Goal: Task Accomplishment & Management: Manage account settings

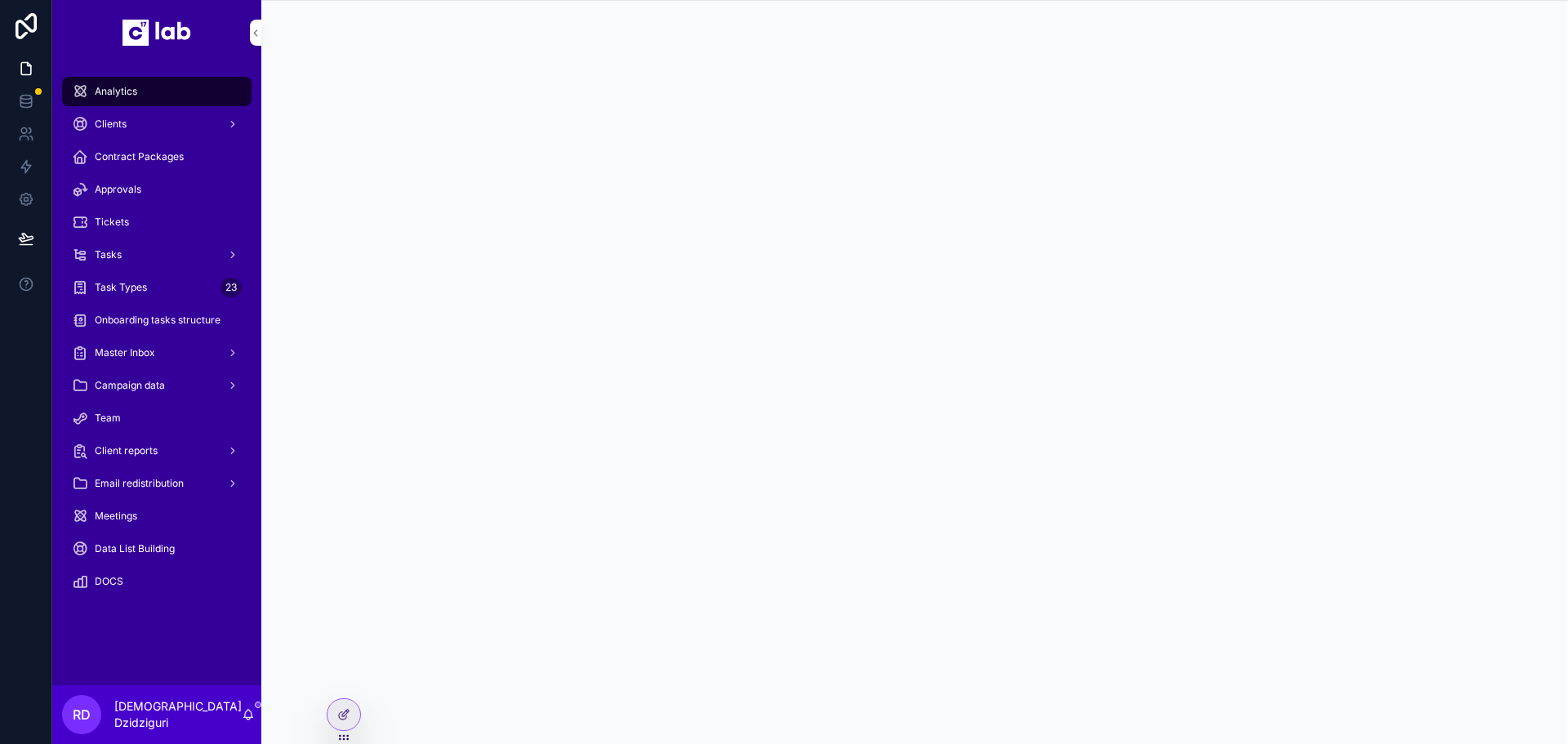
click at [130, 293] on span "Task Types" at bounding box center [120, 287] width 52 height 13
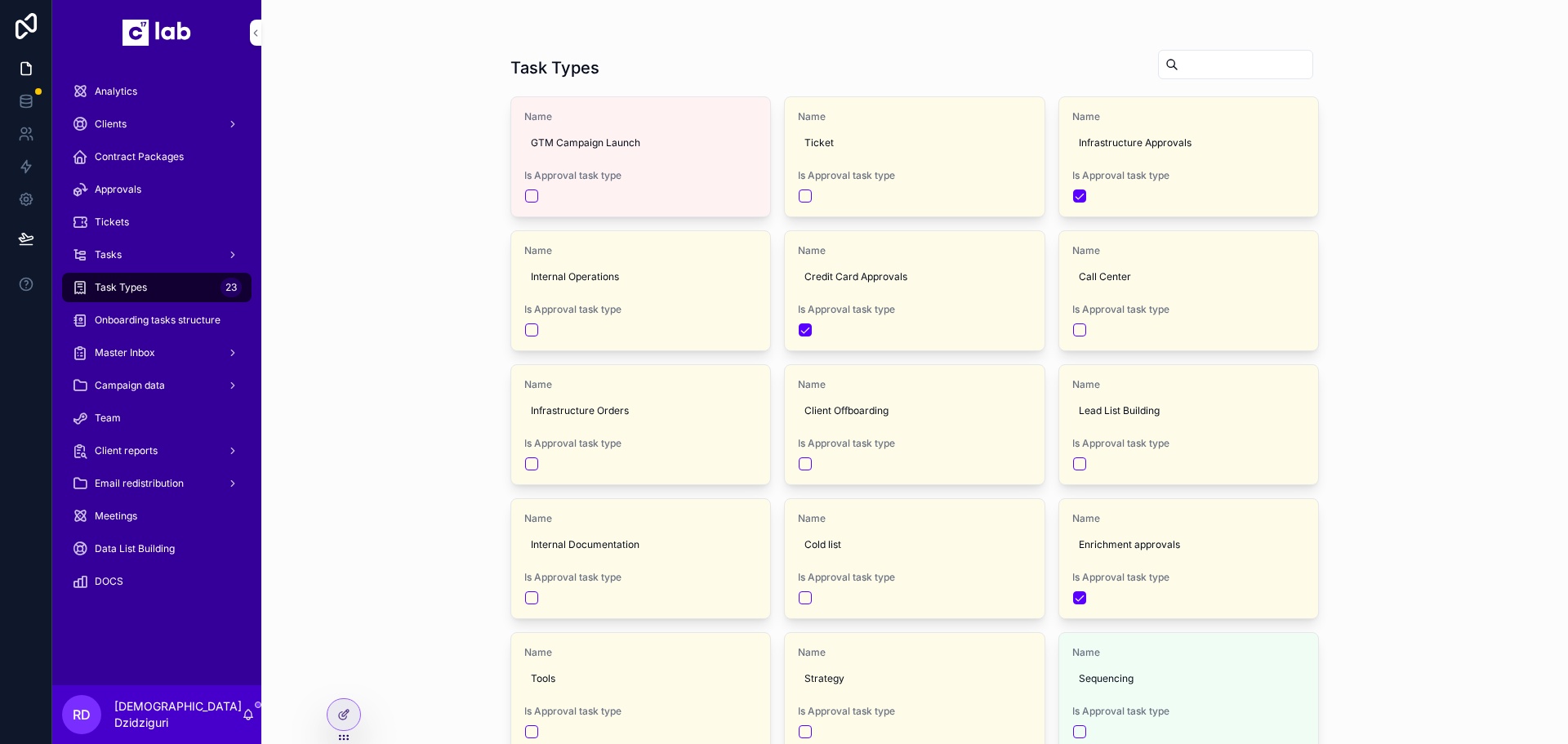
click at [338, 715] on icon at bounding box center [343, 714] width 13 height 13
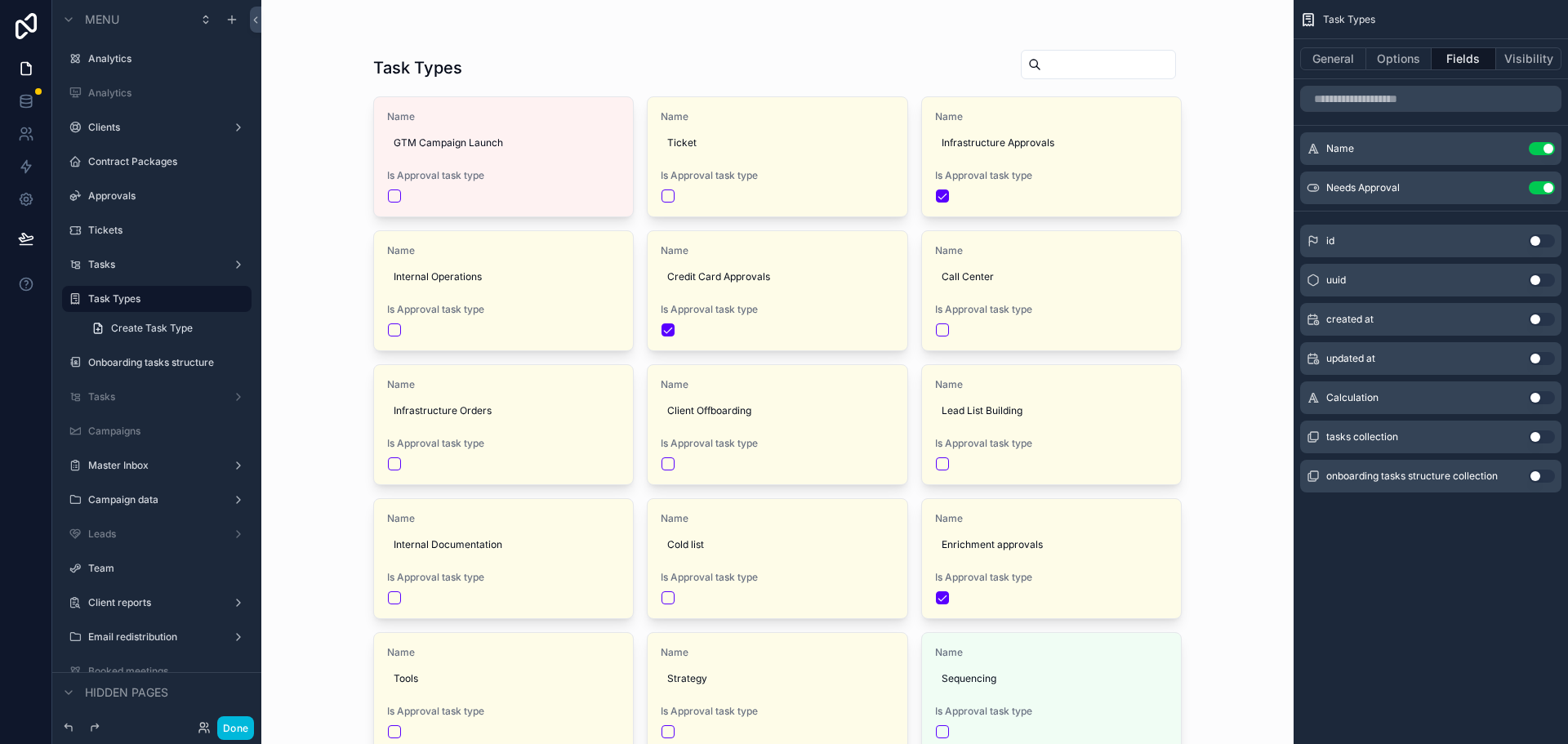
click at [1498, 61] on button "Visibility" at bounding box center [1529, 58] width 65 height 23
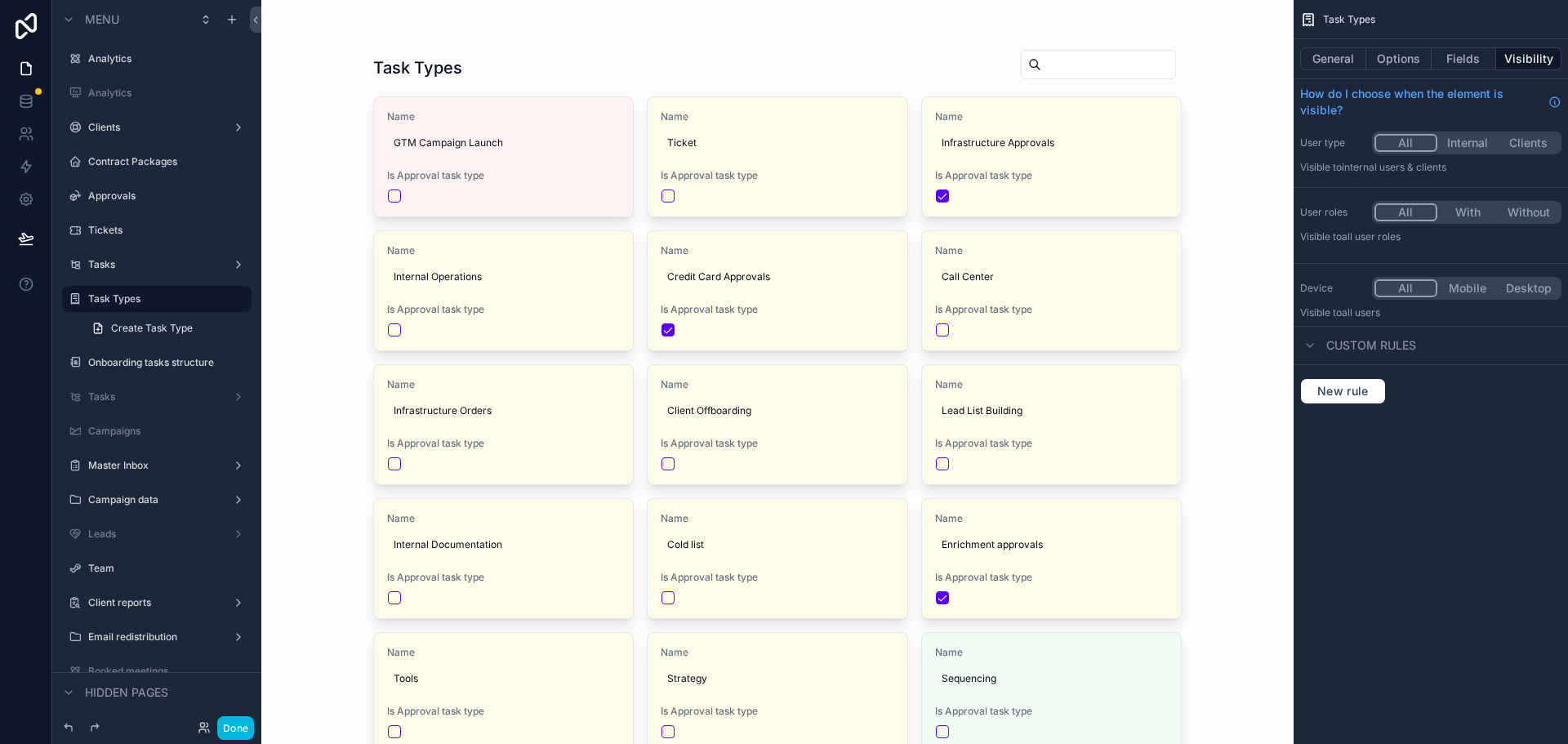
click at [1476, 144] on button "Internal" at bounding box center [1468, 143] width 61 height 18
click at [234, 719] on button "Done" at bounding box center [235, 728] width 37 height 24
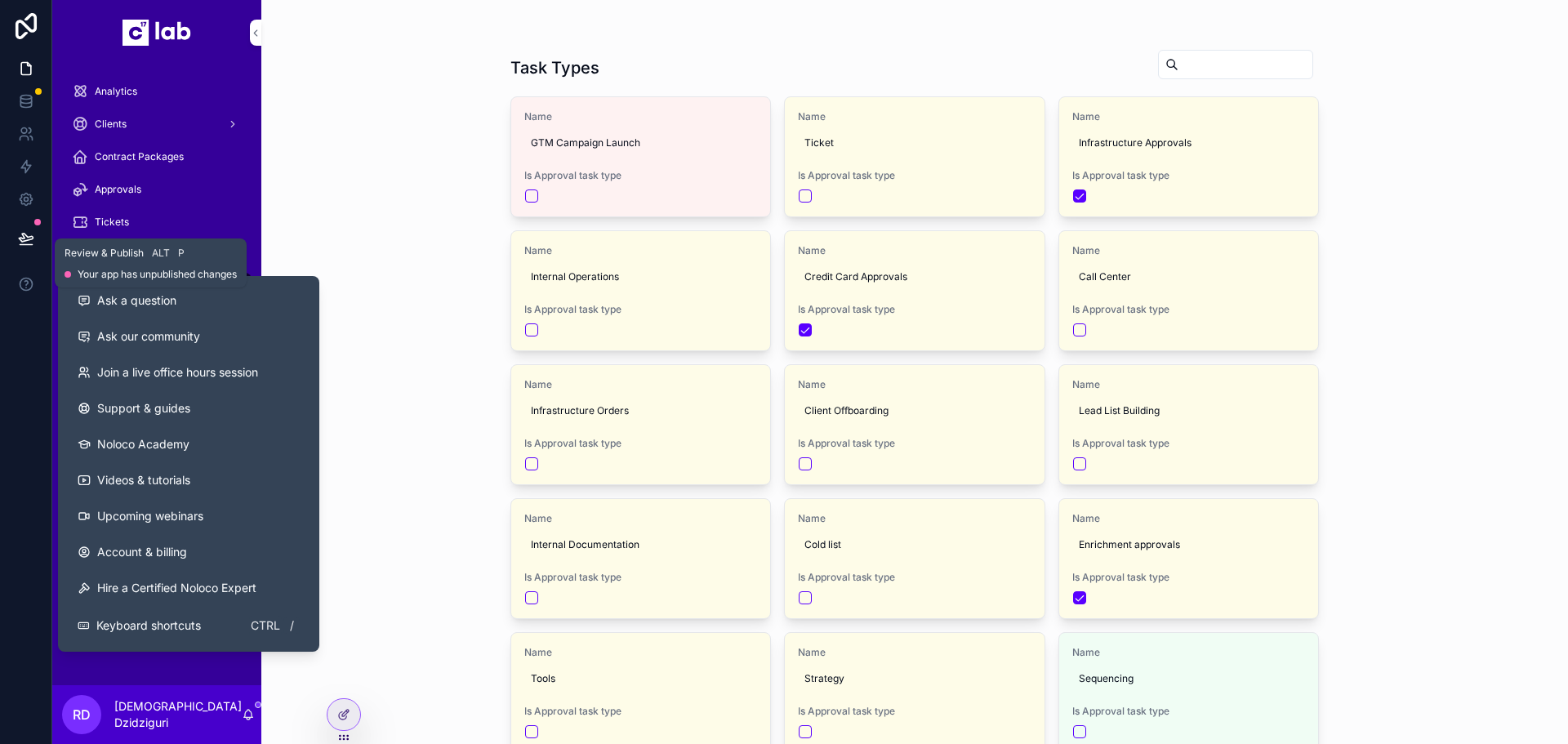
click at [26, 242] on icon at bounding box center [26, 238] width 17 height 17
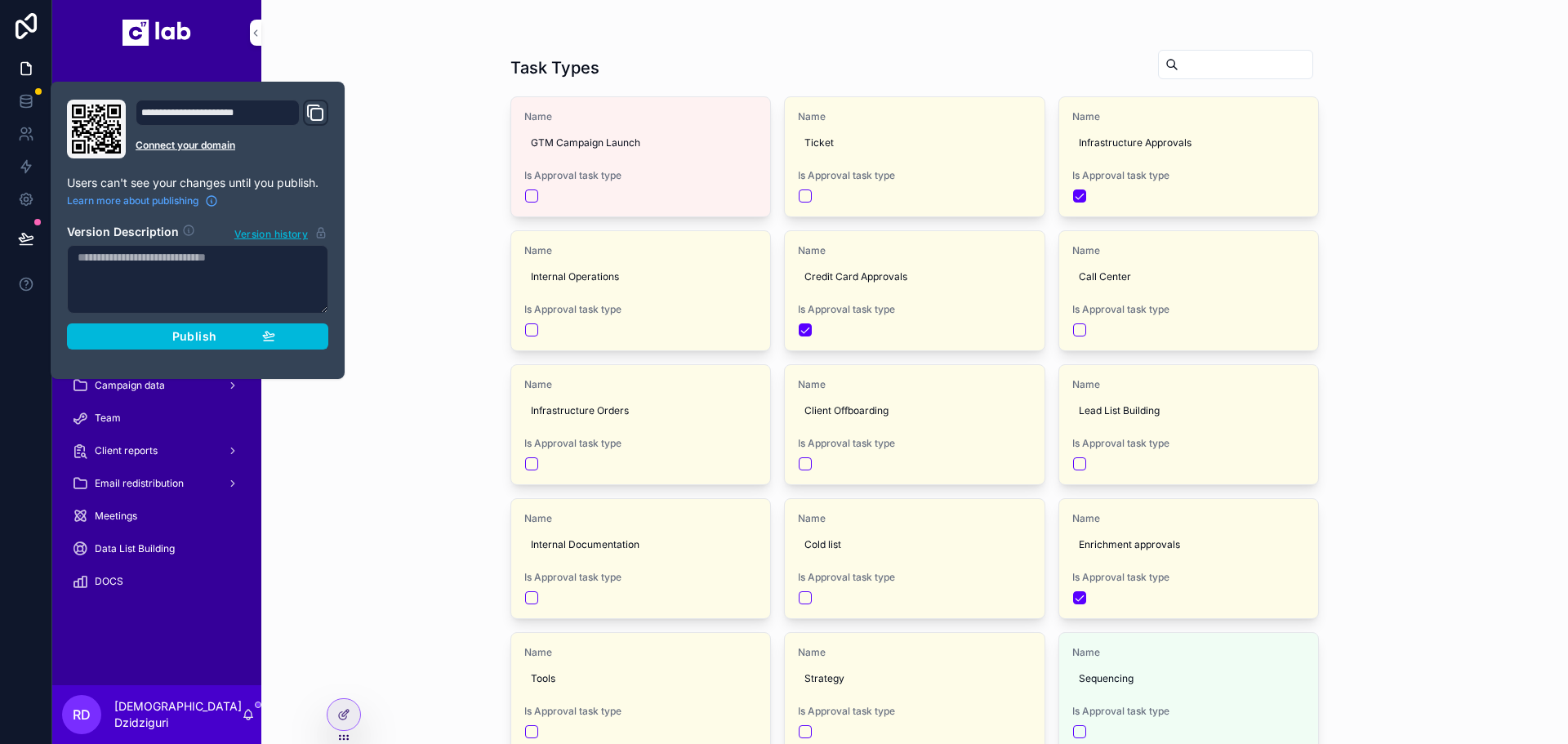
click at [265, 335] on icon "button" at bounding box center [268, 335] width 13 height 13
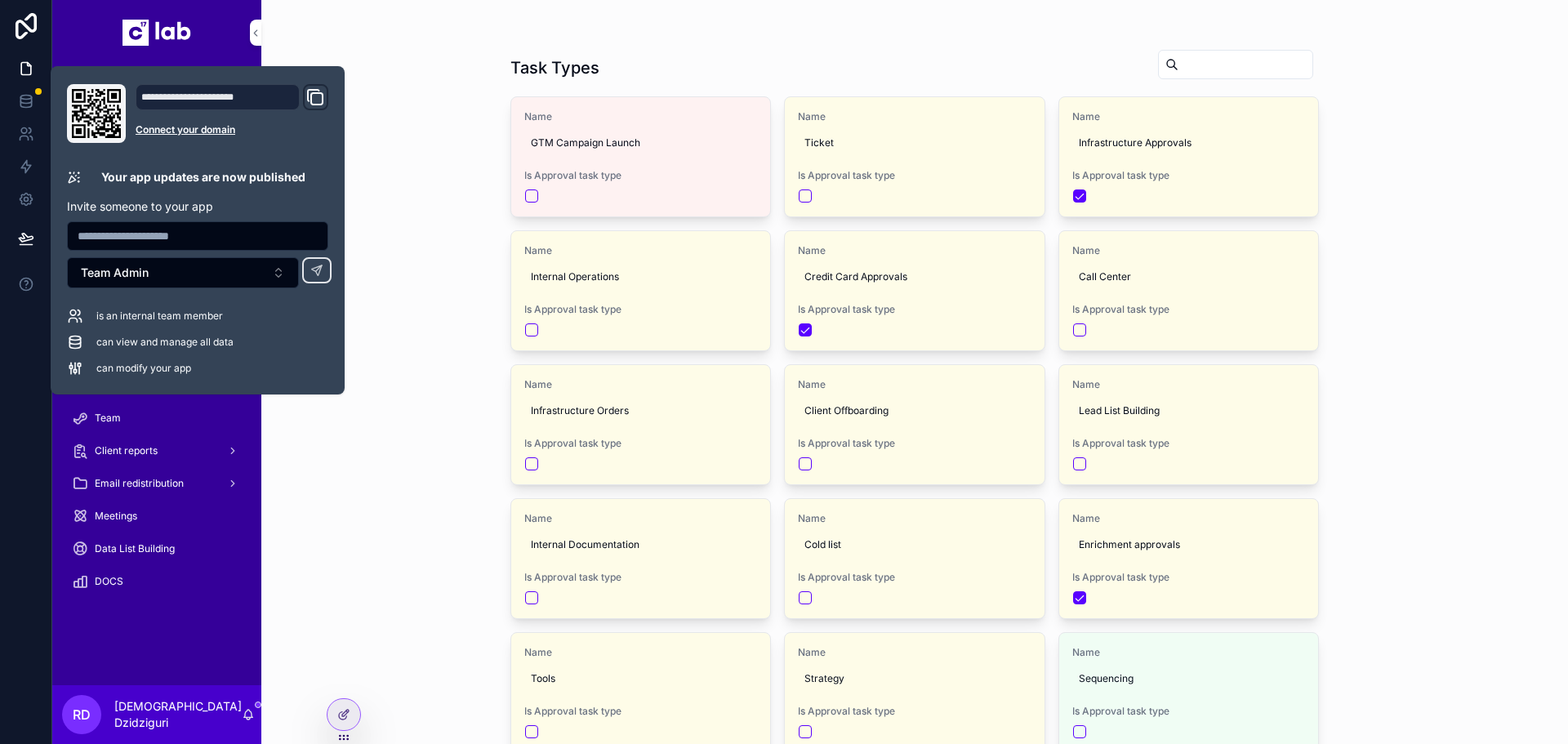
click at [419, 238] on div "Task Types Name GTM Campaign Launch Is Approval task type Name Ticket Is Approv…" at bounding box center [915, 372] width 1307 height 744
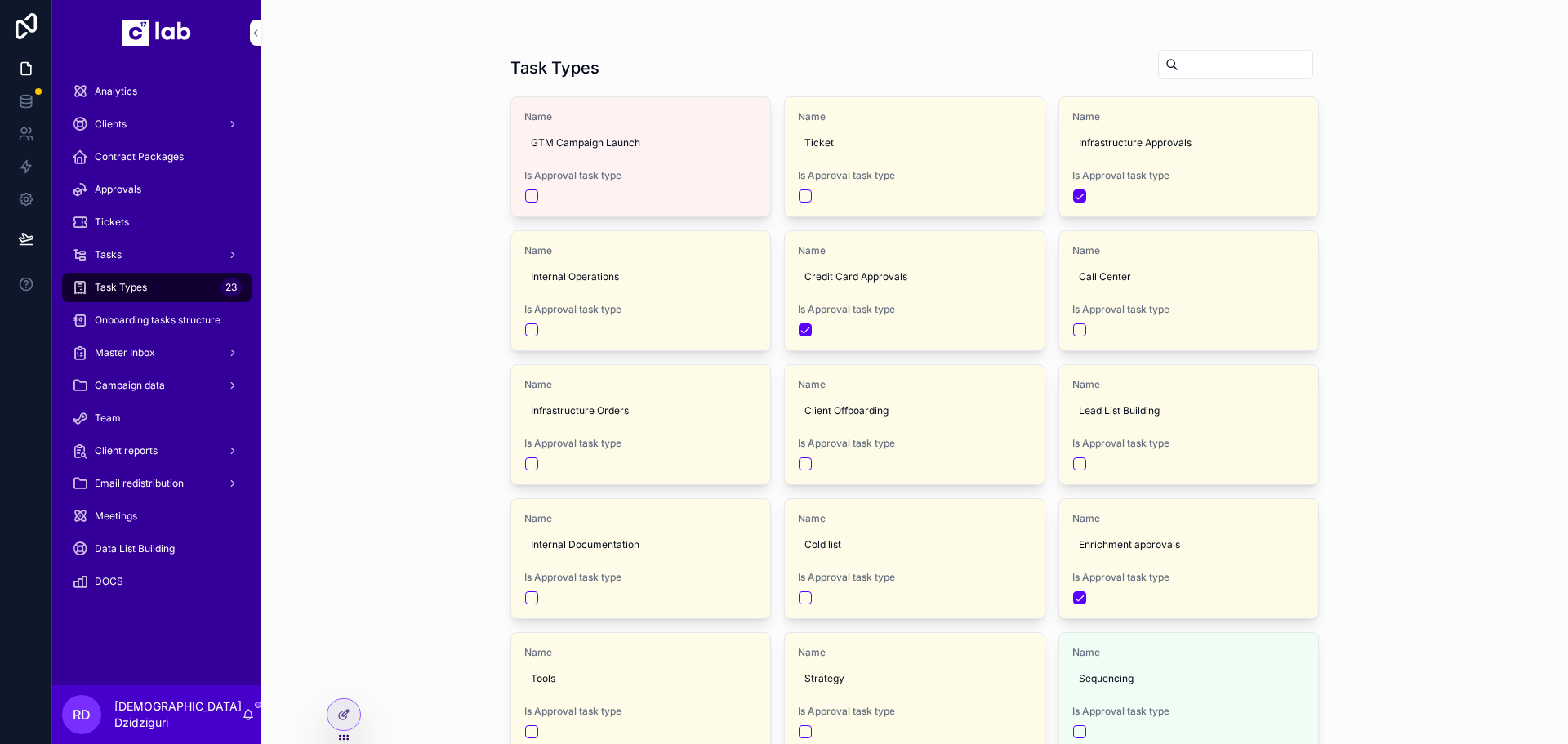
click at [353, 722] on div at bounding box center [343, 713] width 33 height 31
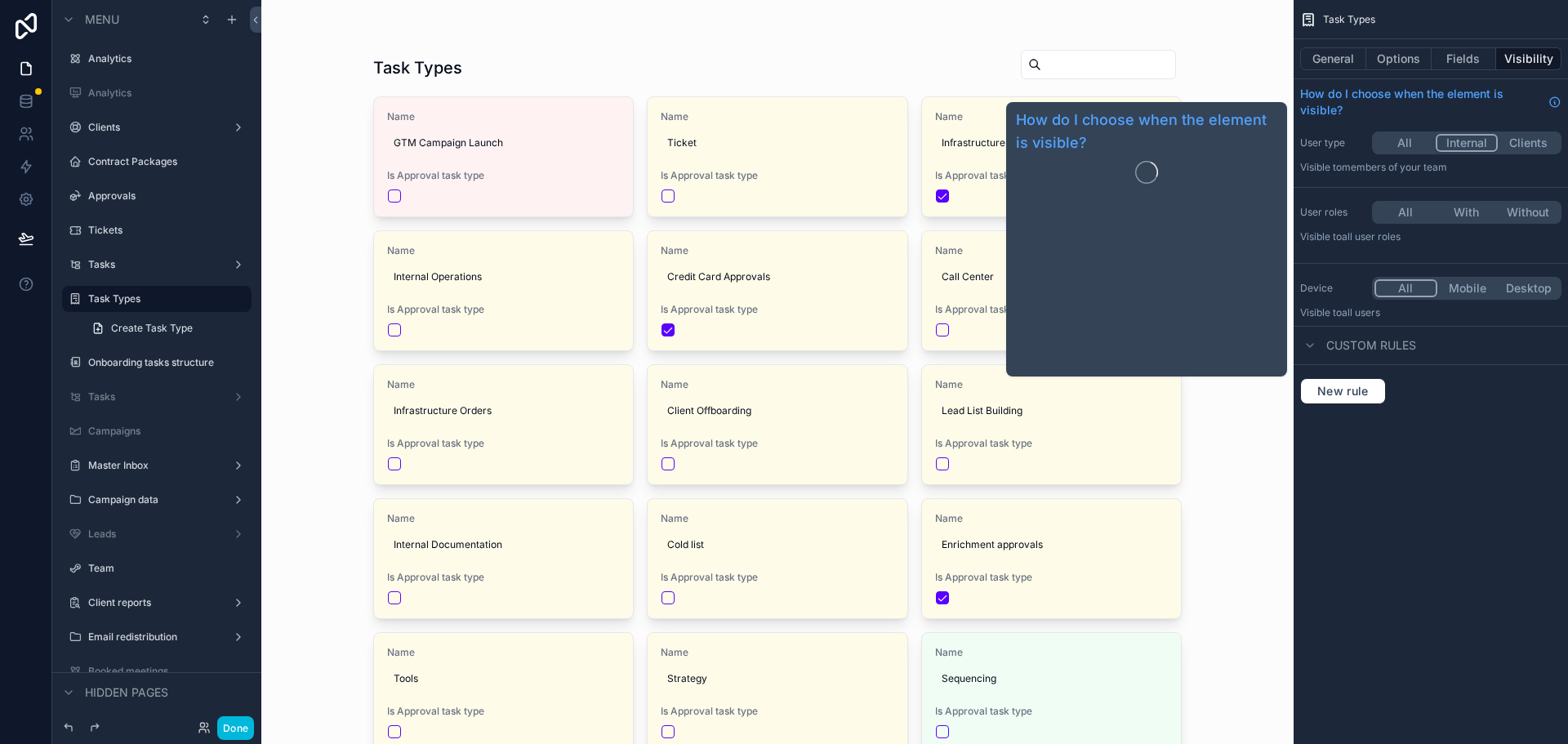
click at [1472, 62] on button "Fields" at bounding box center [1464, 58] width 65 height 23
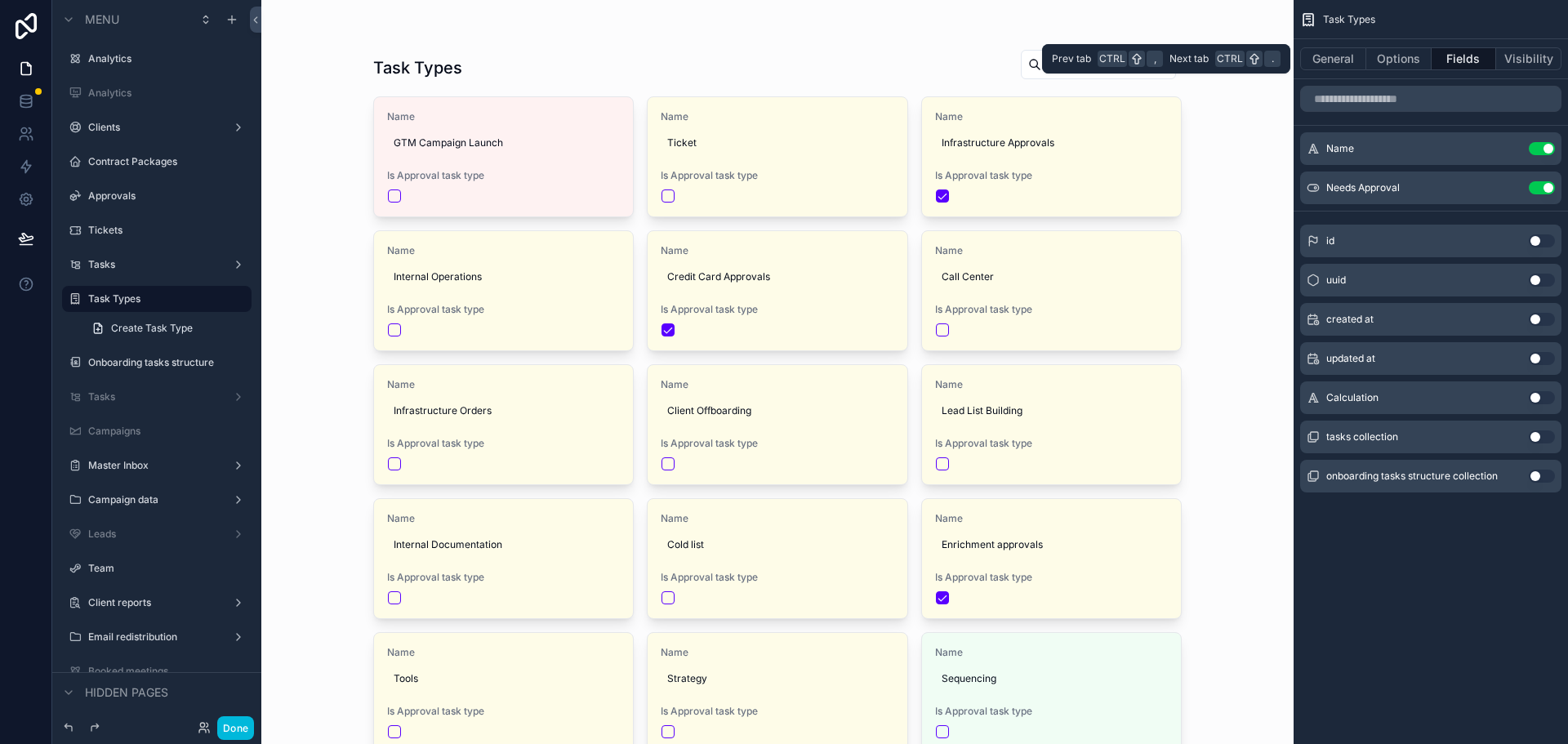
click at [1405, 51] on button "Options" at bounding box center [1399, 58] width 65 height 23
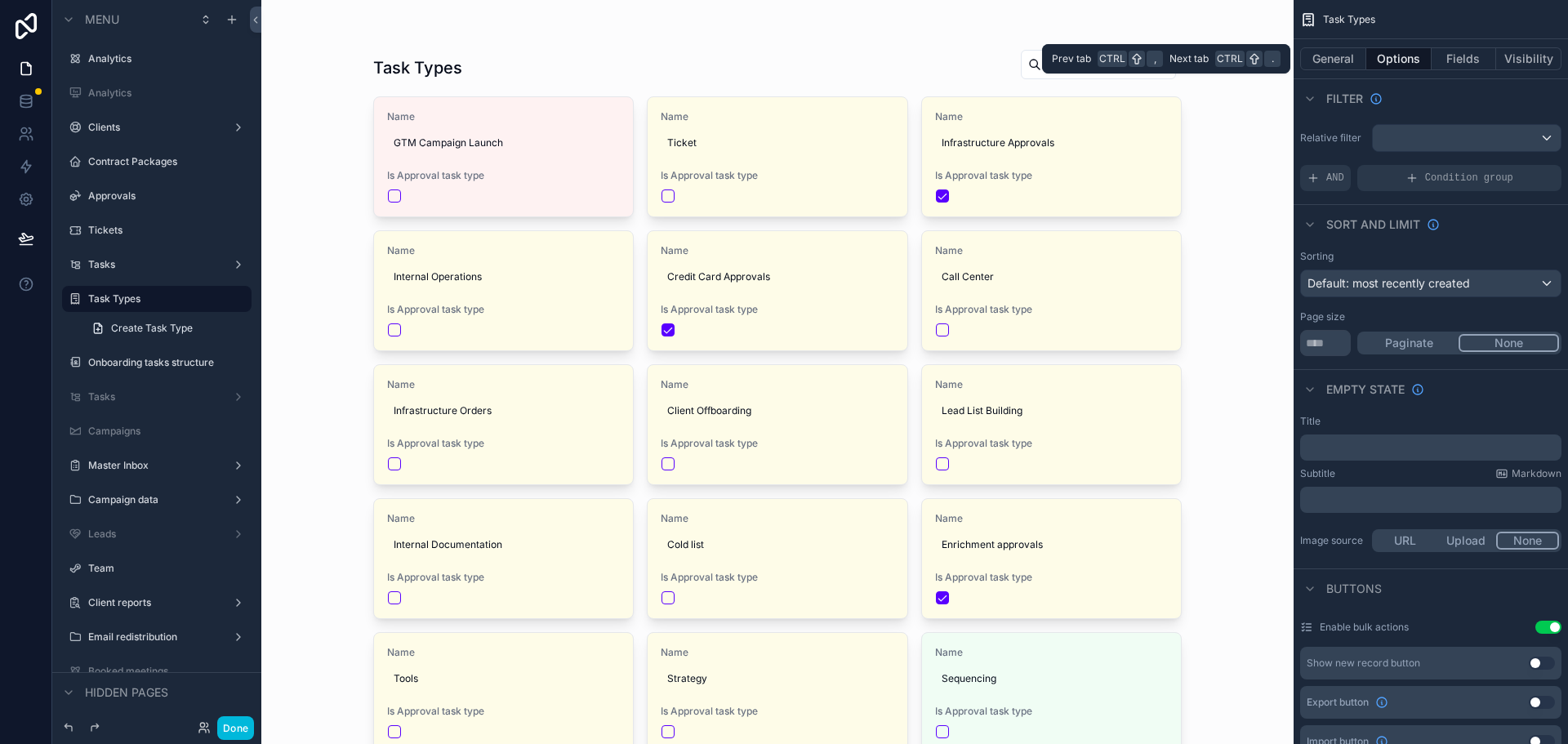
click at [1350, 49] on button "General" at bounding box center [1333, 58] width 66 height 23
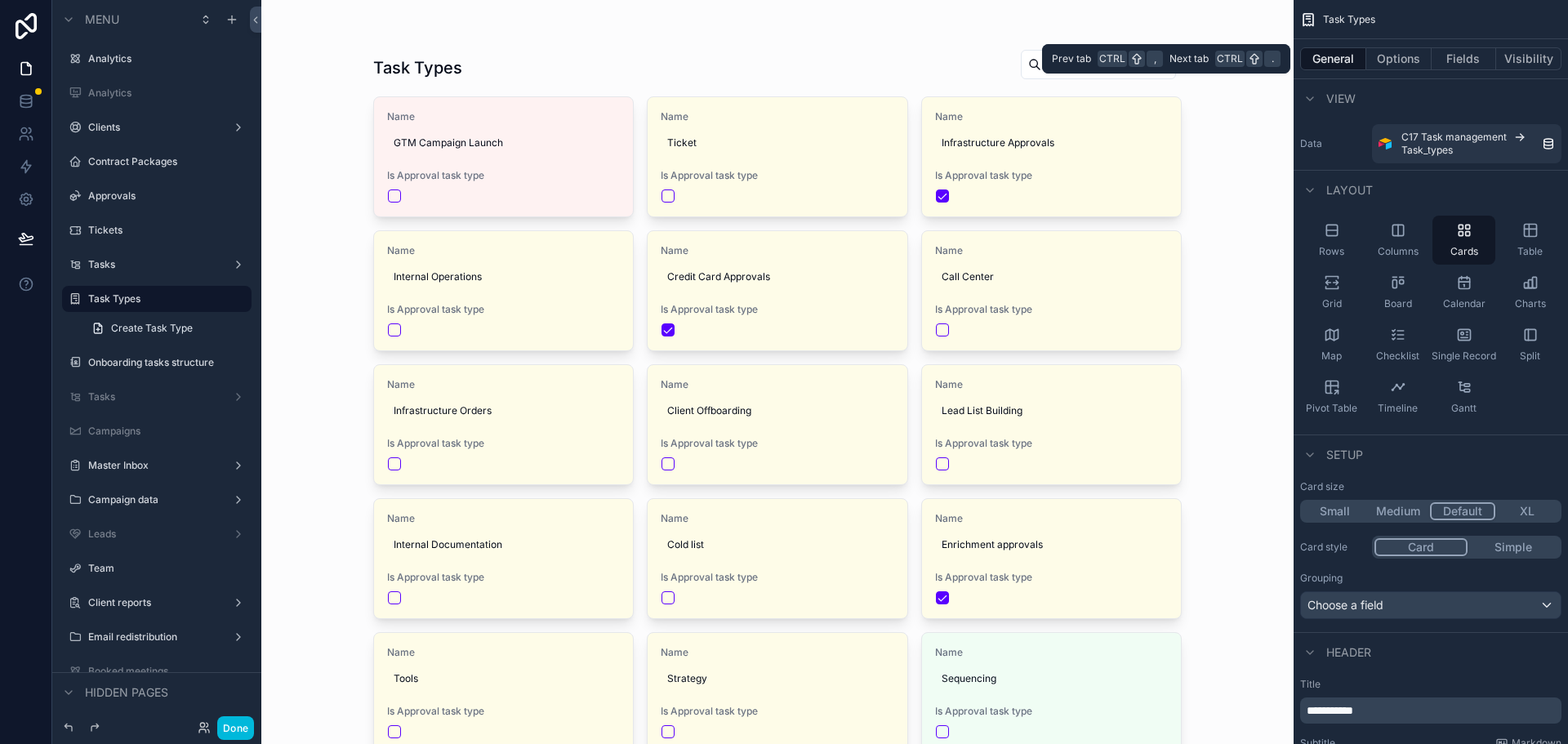
click at [1454, 64] on button "Fields" at bounding box center [1464, 58] width 65 height 23
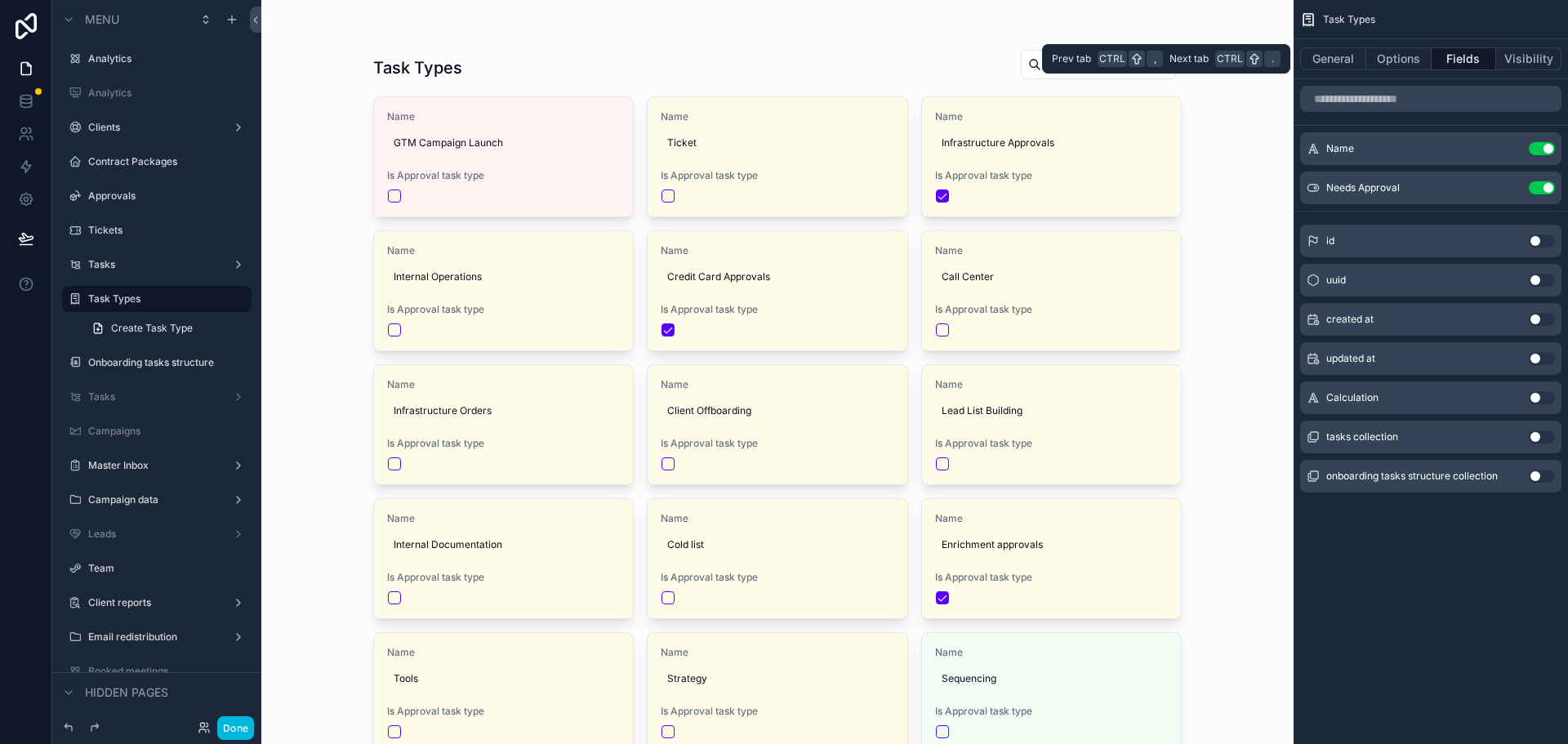
click at [1518, 59] on button "Visibility" at bounding box center [1529, 58] width 65 height 23
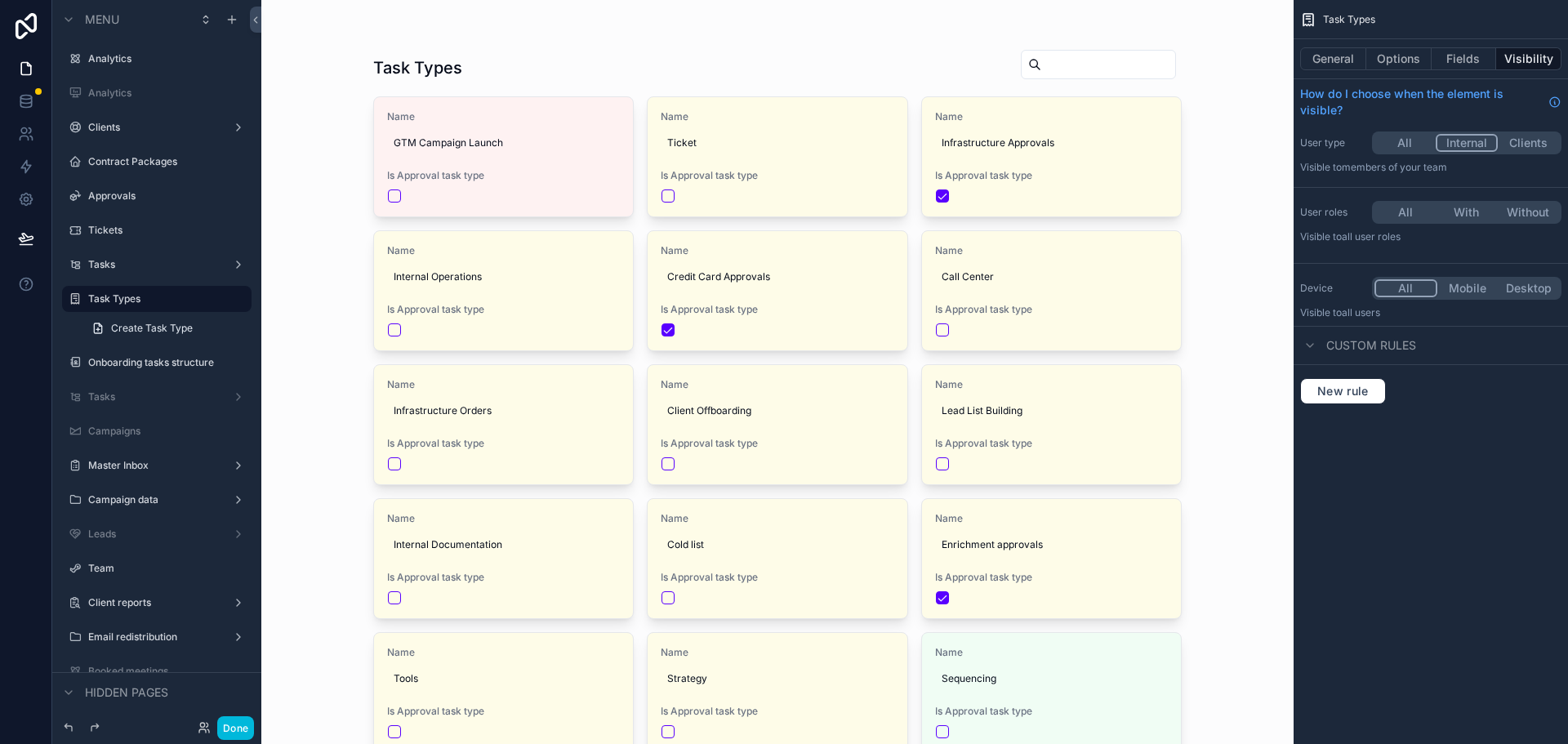
click at [1459, 219] on button "With" at bounding box center [1466, 212] width 61 height 18
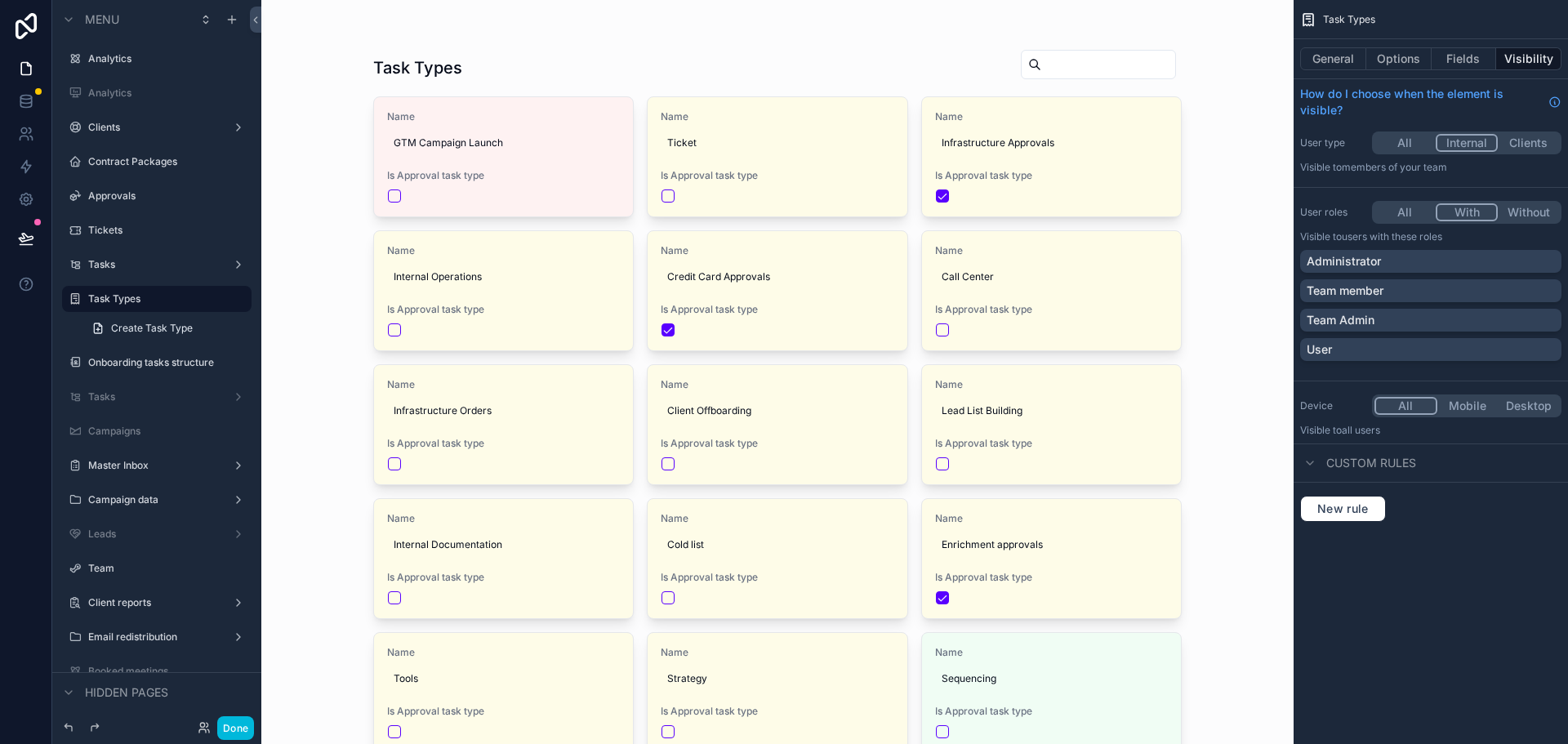
click at [1376, 290] on p "Team member" at bounding box center [1345, 290] width 77 height 17
click at [1383, 262] on div "Administrator" at bounding box center [1431, 261] width 249 height 17
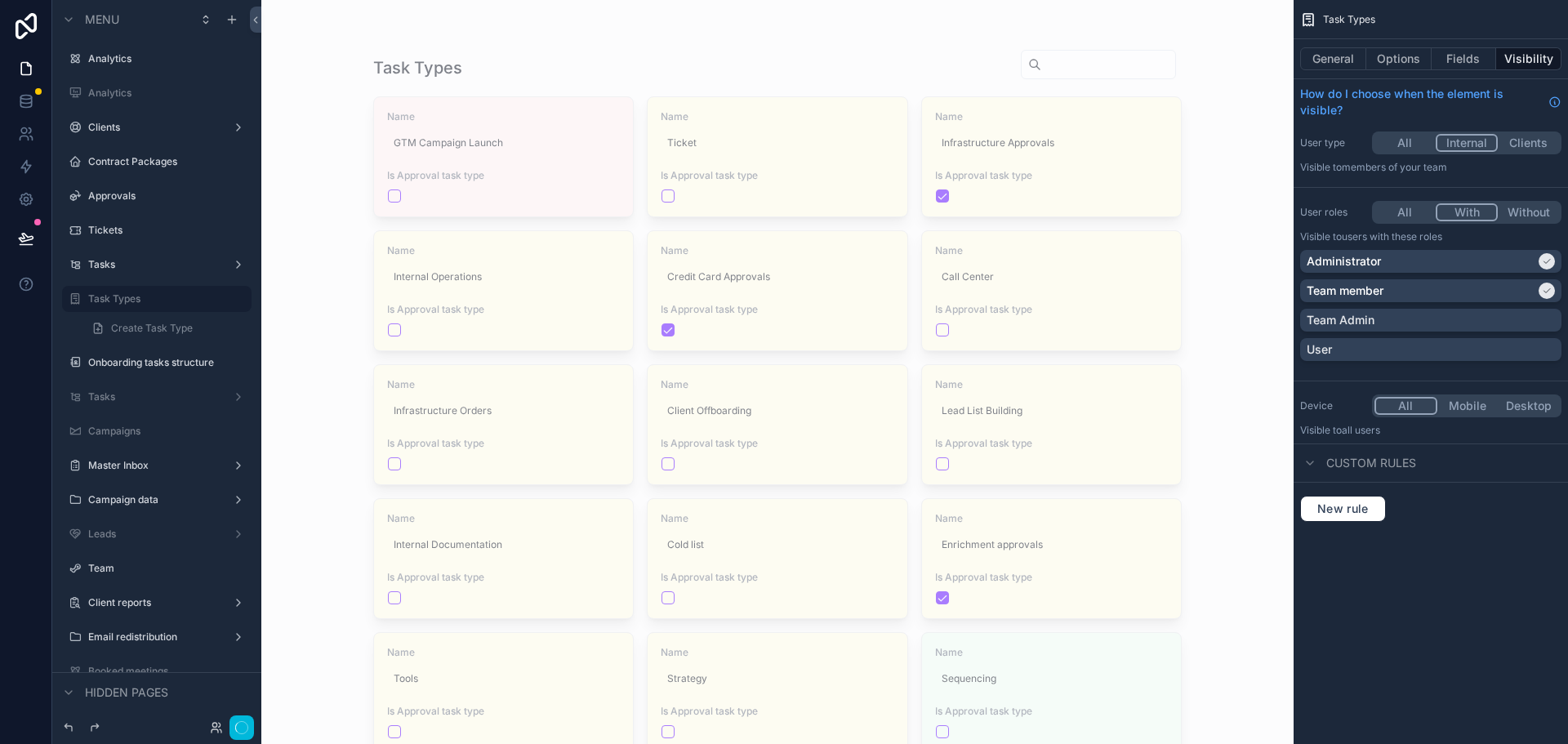
click at [1368, 315] on p "Team Admin" at bounding box center [1340, 320] width 68 height 17
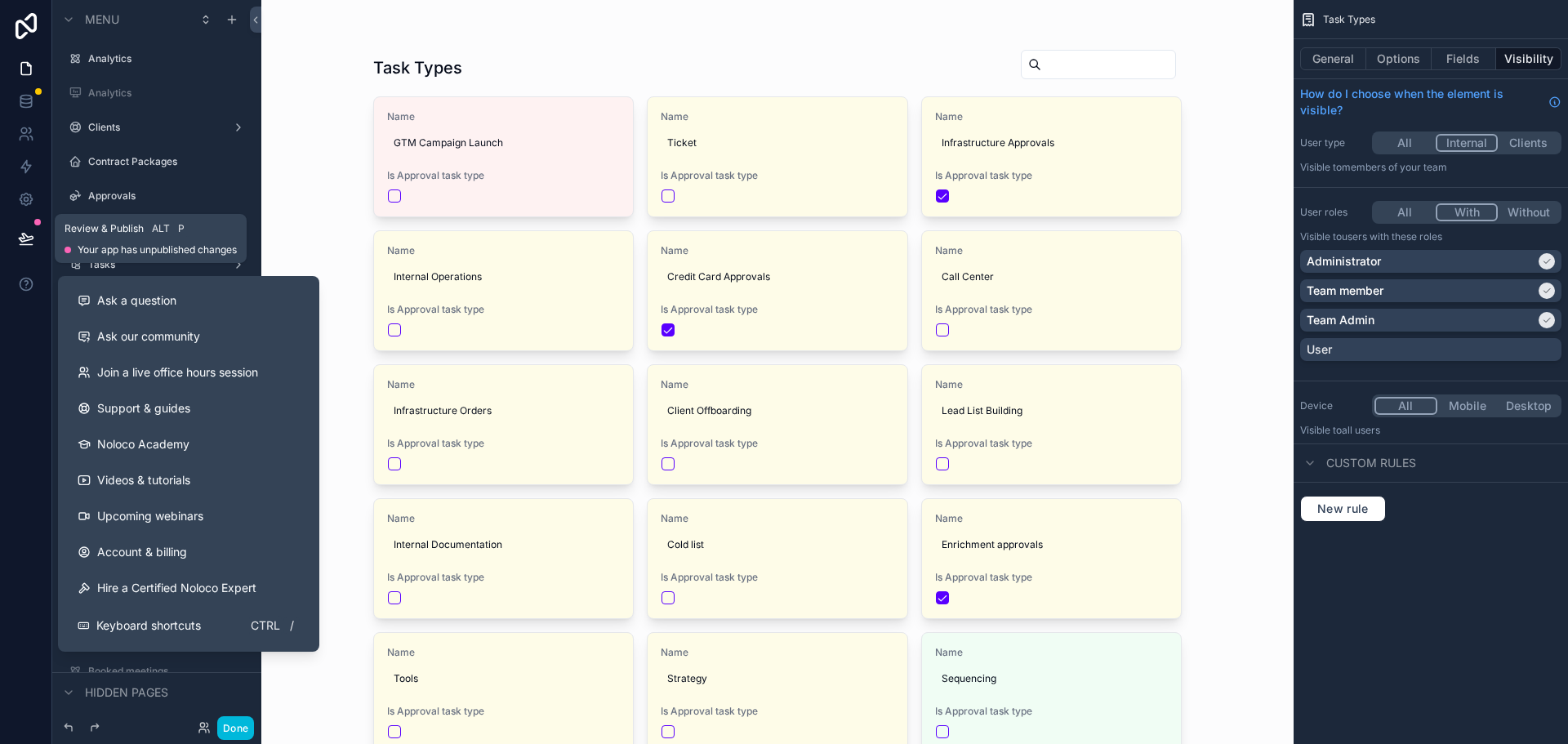
click at [23, 233] on icon at bounding box center [26, 238] width 17 height 17
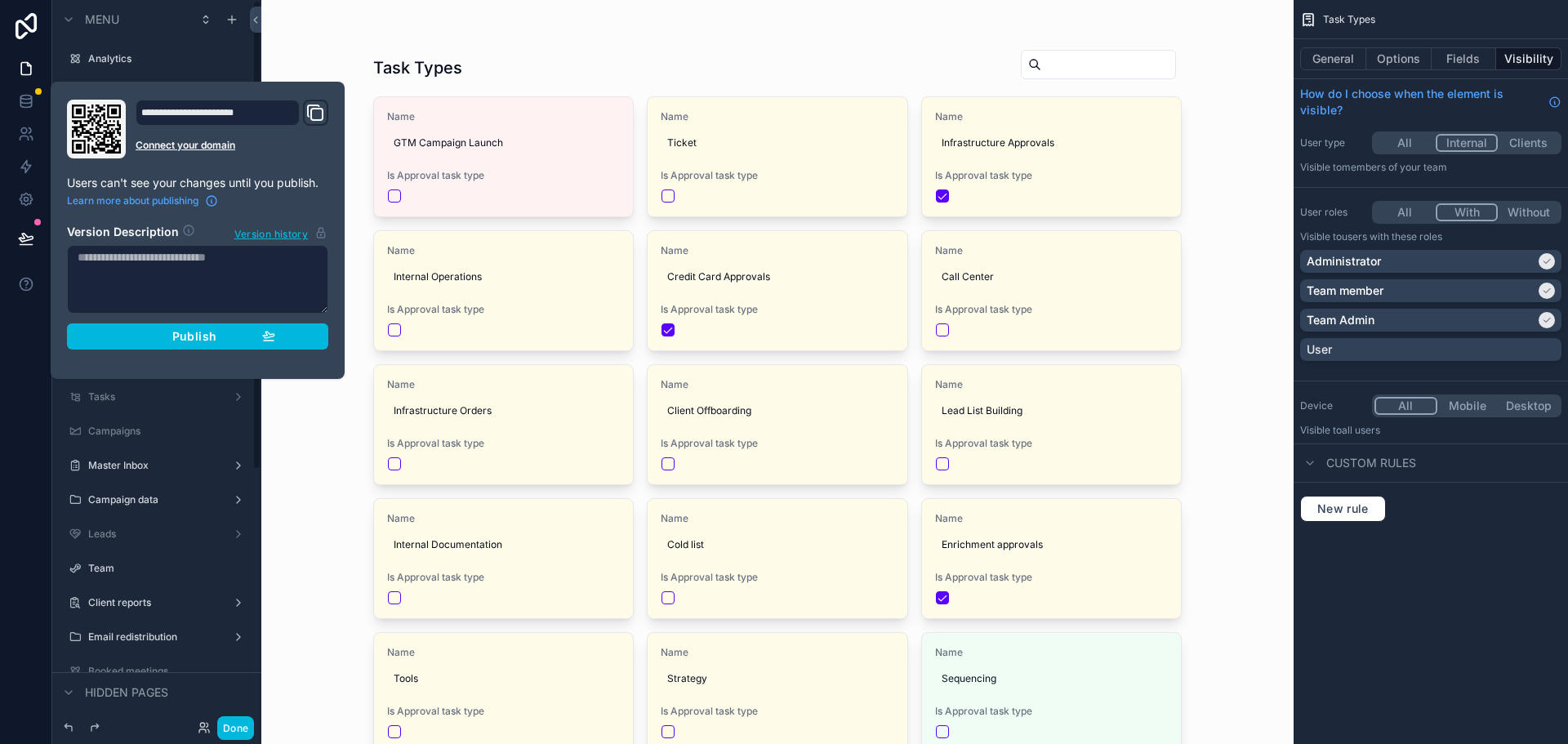
click at [200, 330] on span "Publish" at bounding box center [194, 336] width 44 height 15
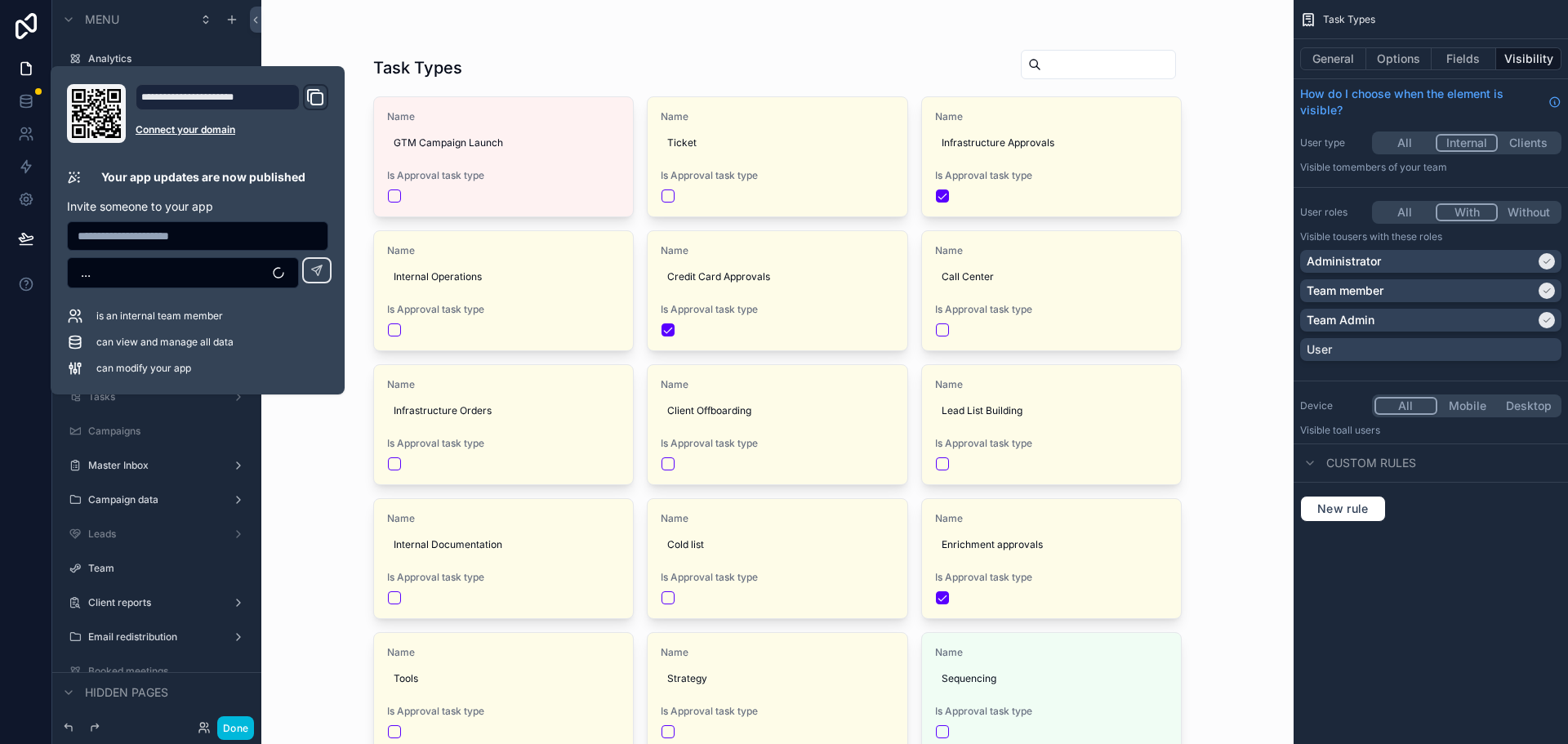
click at [551, 47] on div "scrollable content" at bounding box center [778, 603] width 836 height 1207
